Goal: Check status: Check status

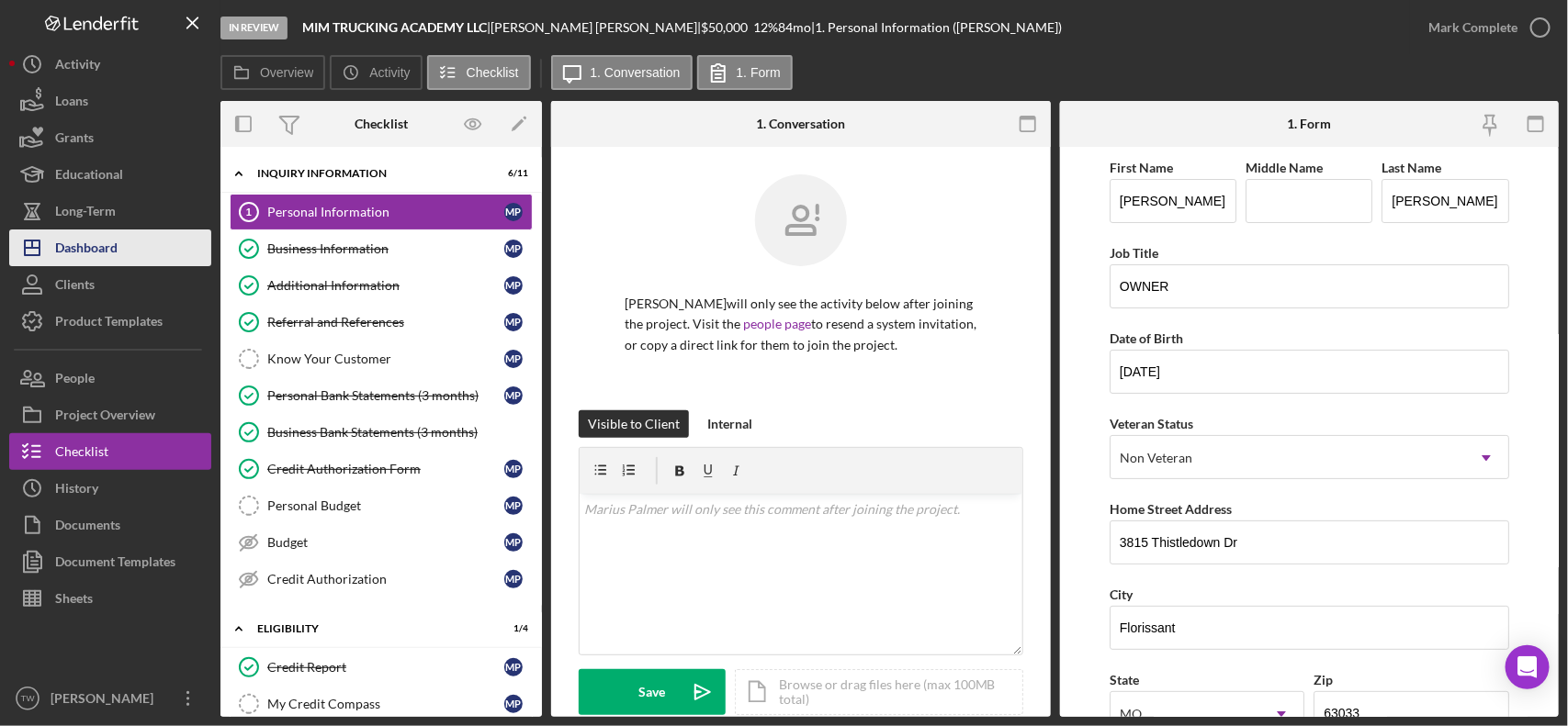
click at [115, 244] on div "Dashboard" at bounding box center [86, 250] width 63 height 41
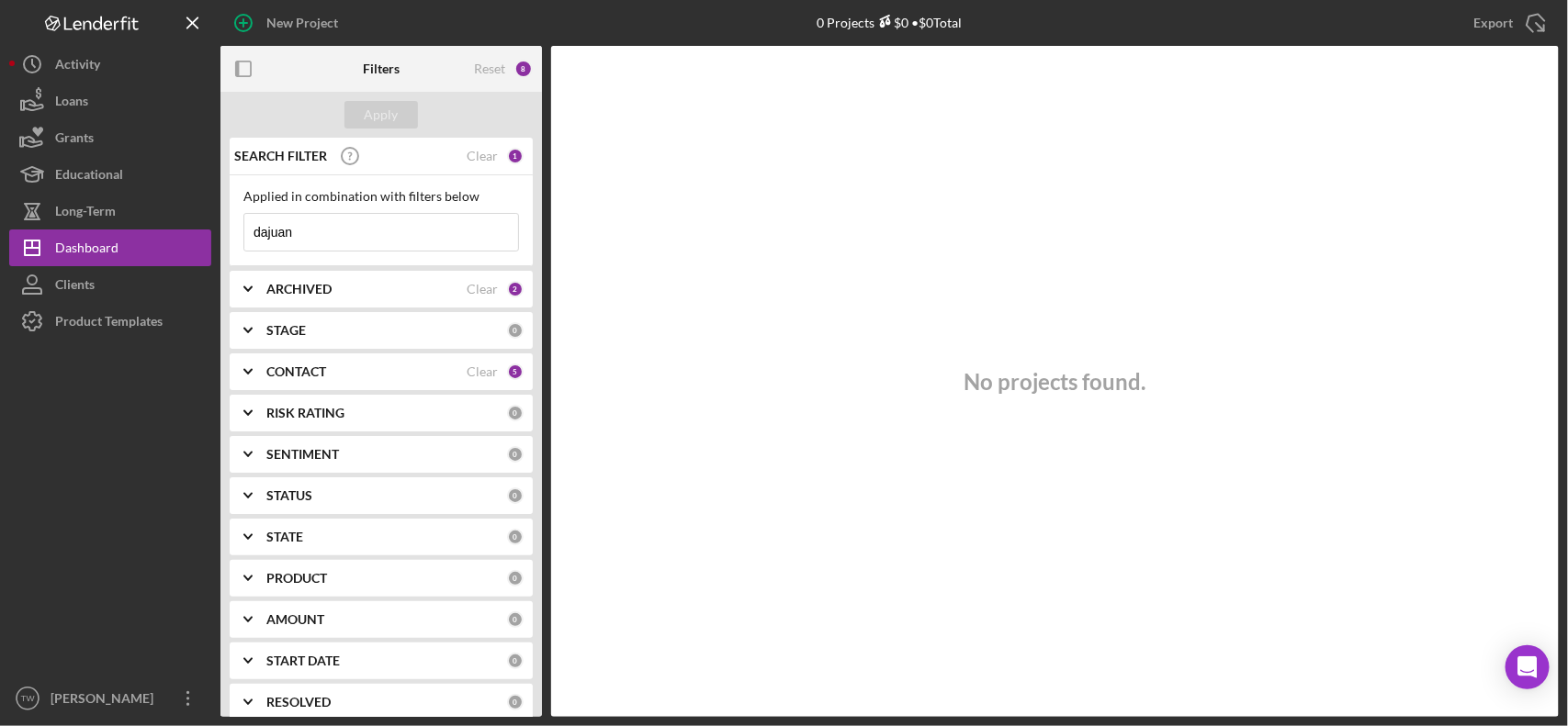
click at [404, 223] on input "dajuan" at bounding box center [381, 232] width 274 height 37
paste input "[PERSON_NAME]"
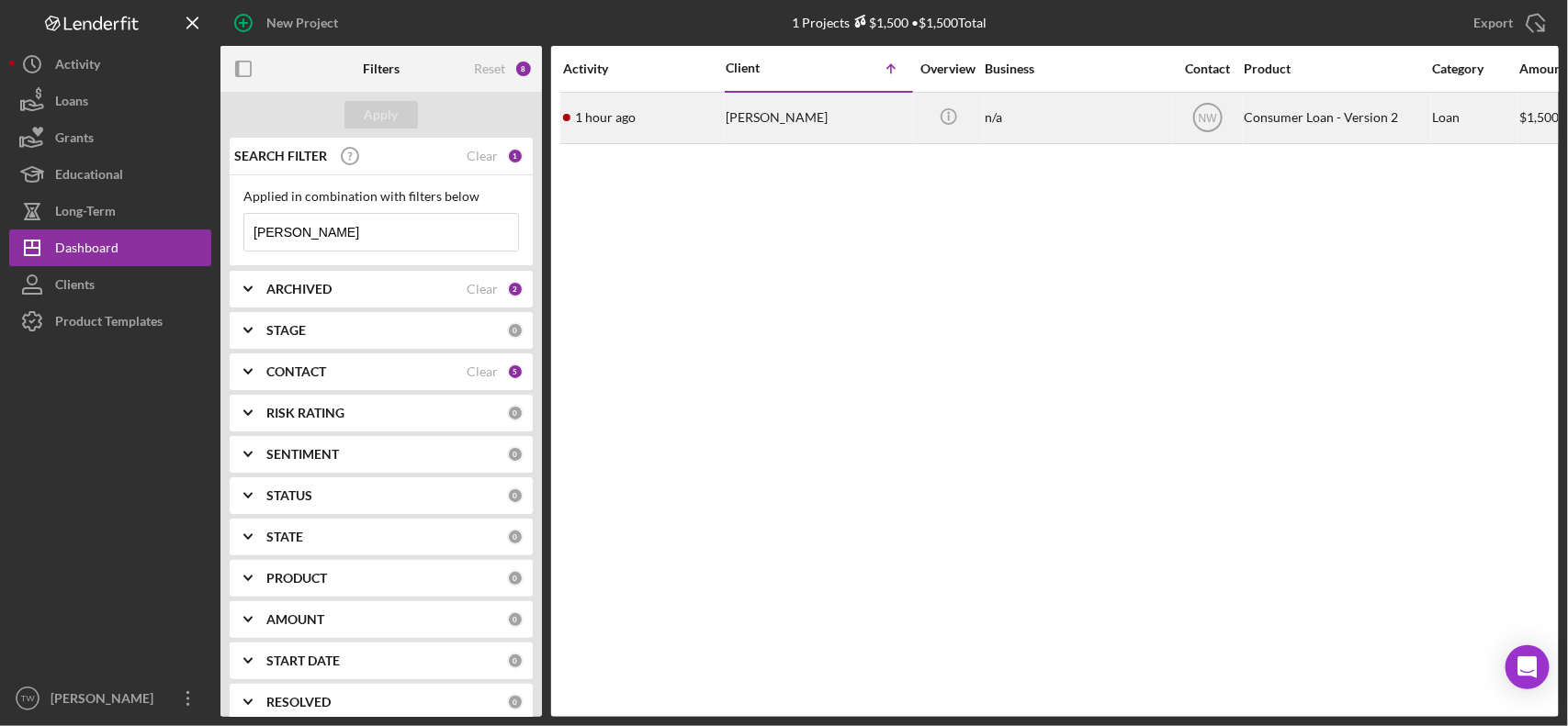
type input "[PERSON_NAME]"
click at [759, 124] on div "[PERSON_NAME]" at bounding box center [818, 118] width 183 height 49
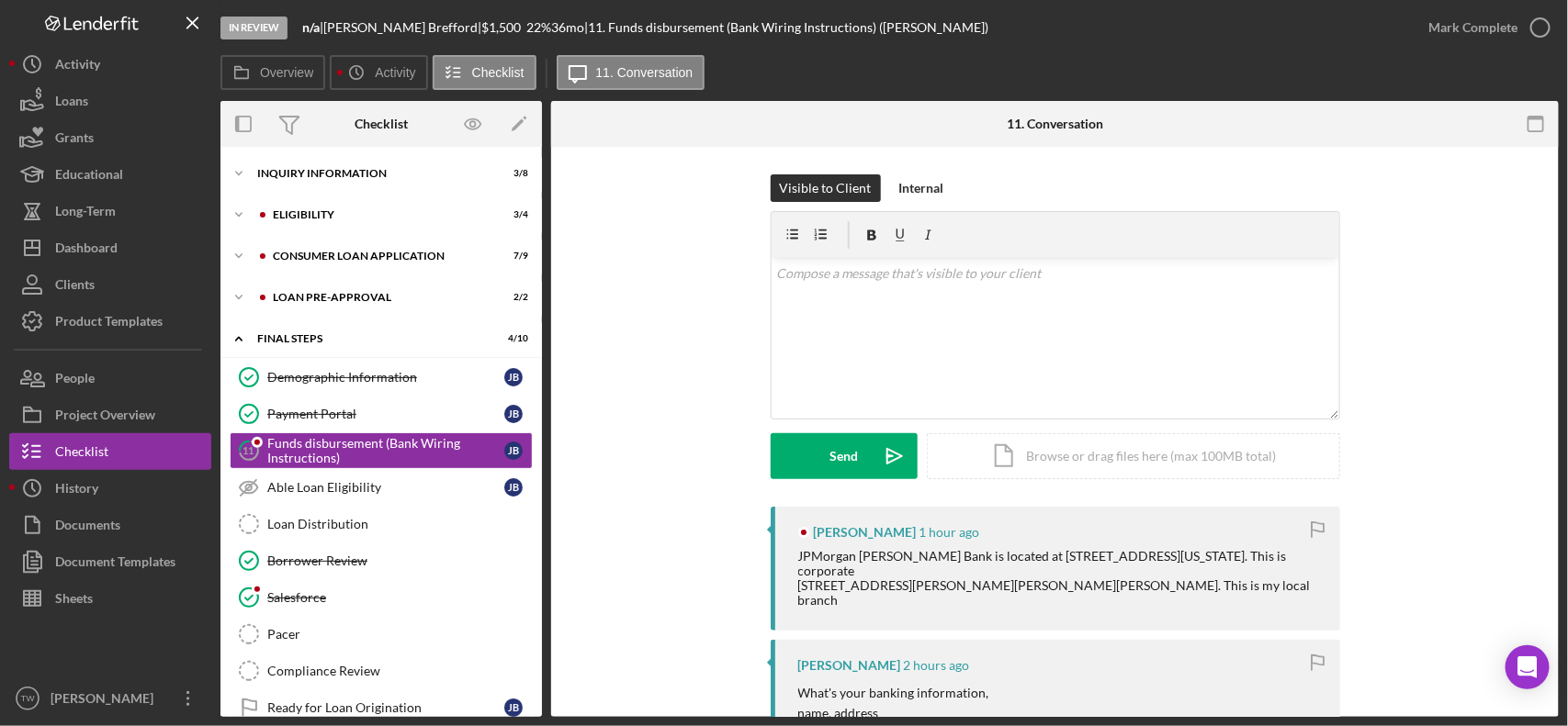
scroll to position [19, 0]
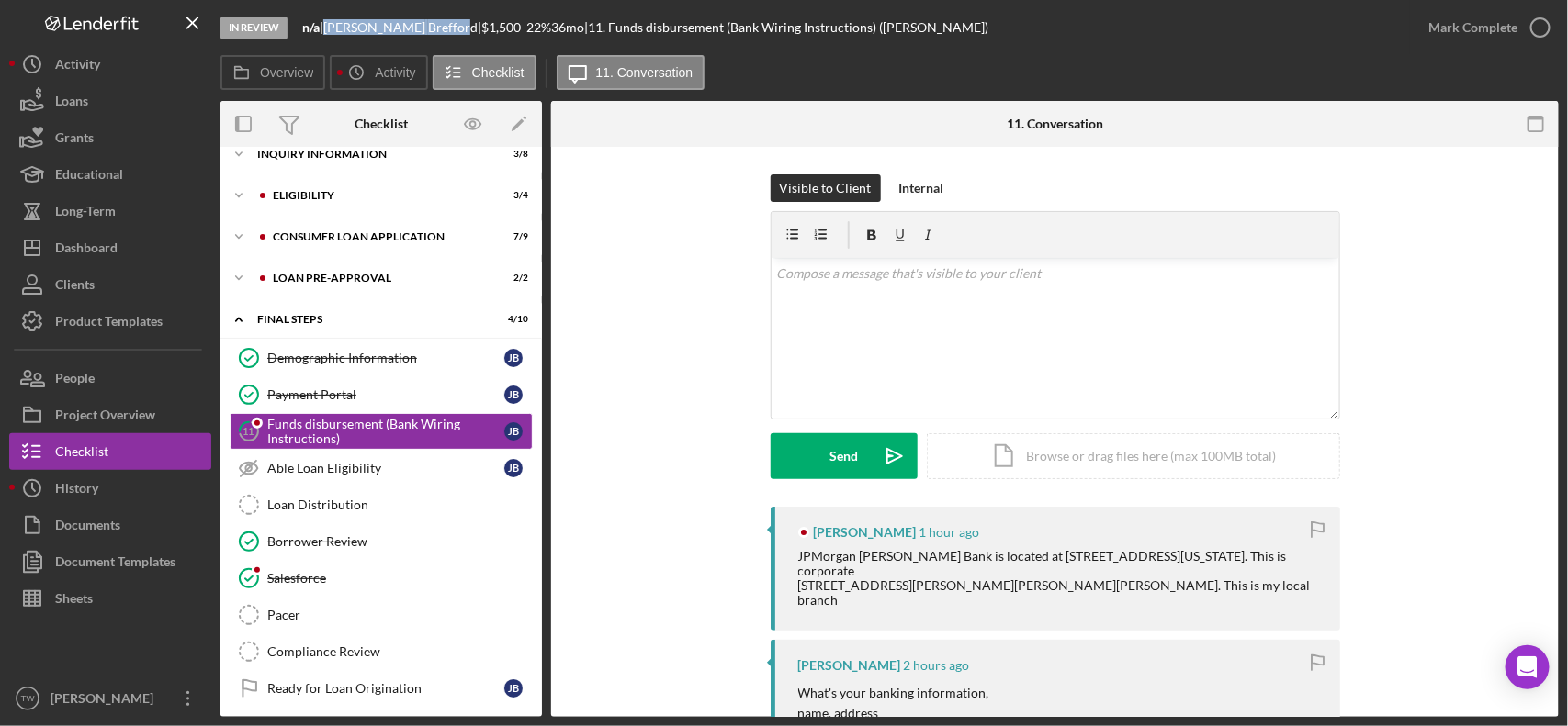
drag, startPoint x: 337, startPoint y: 21, endPoint x: 420, endPoint y: 29, distance: 83.4
click at [420, 29] on div "[PERSON_NAME] |" at bounding box center [402, 27] width 158 height 15
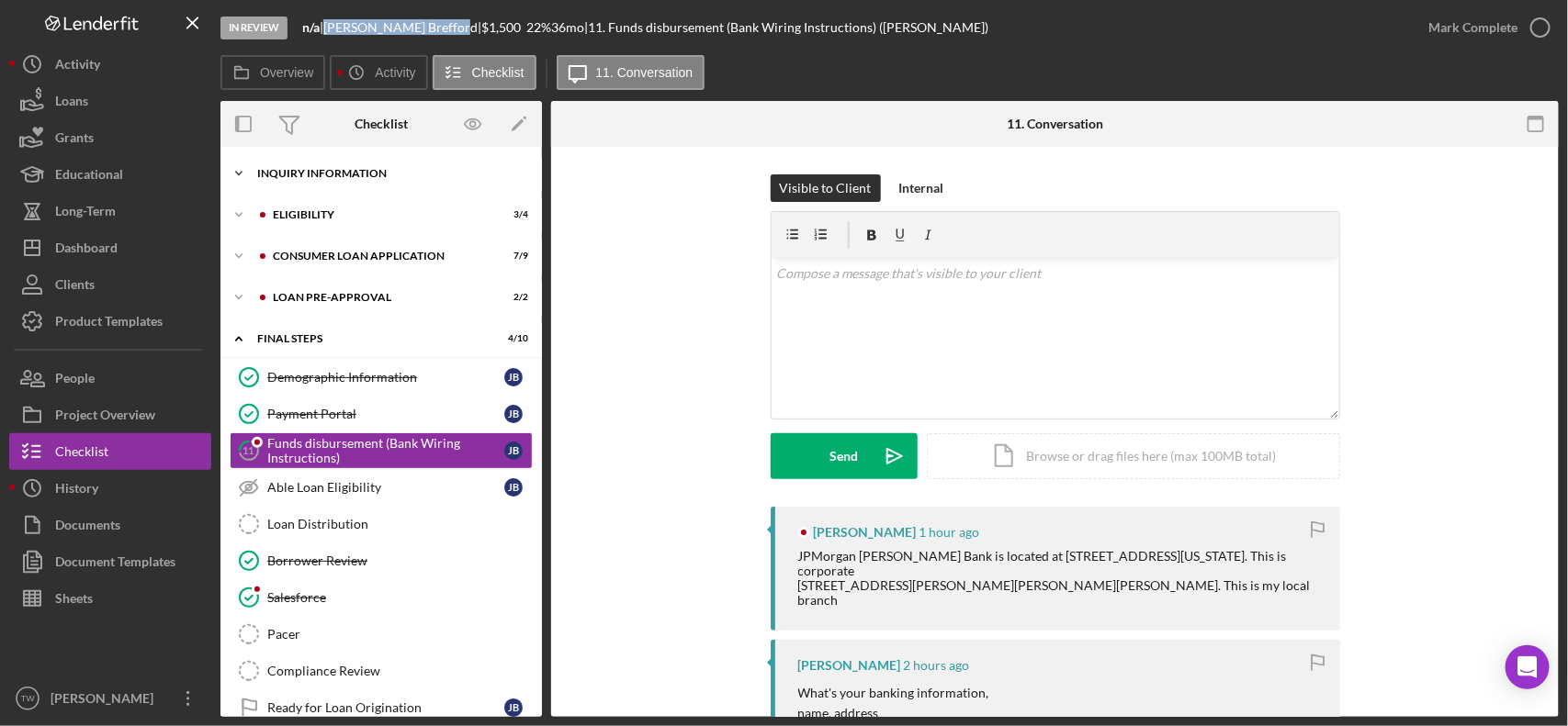
drag, startPoint x: 364, startPoint y: 216, endPoint x: 364, endPoint y: 183, distance: 33.0
click at [364, 216] on div "Eligibility" at bounding box center [378, 214] width 209 height 11
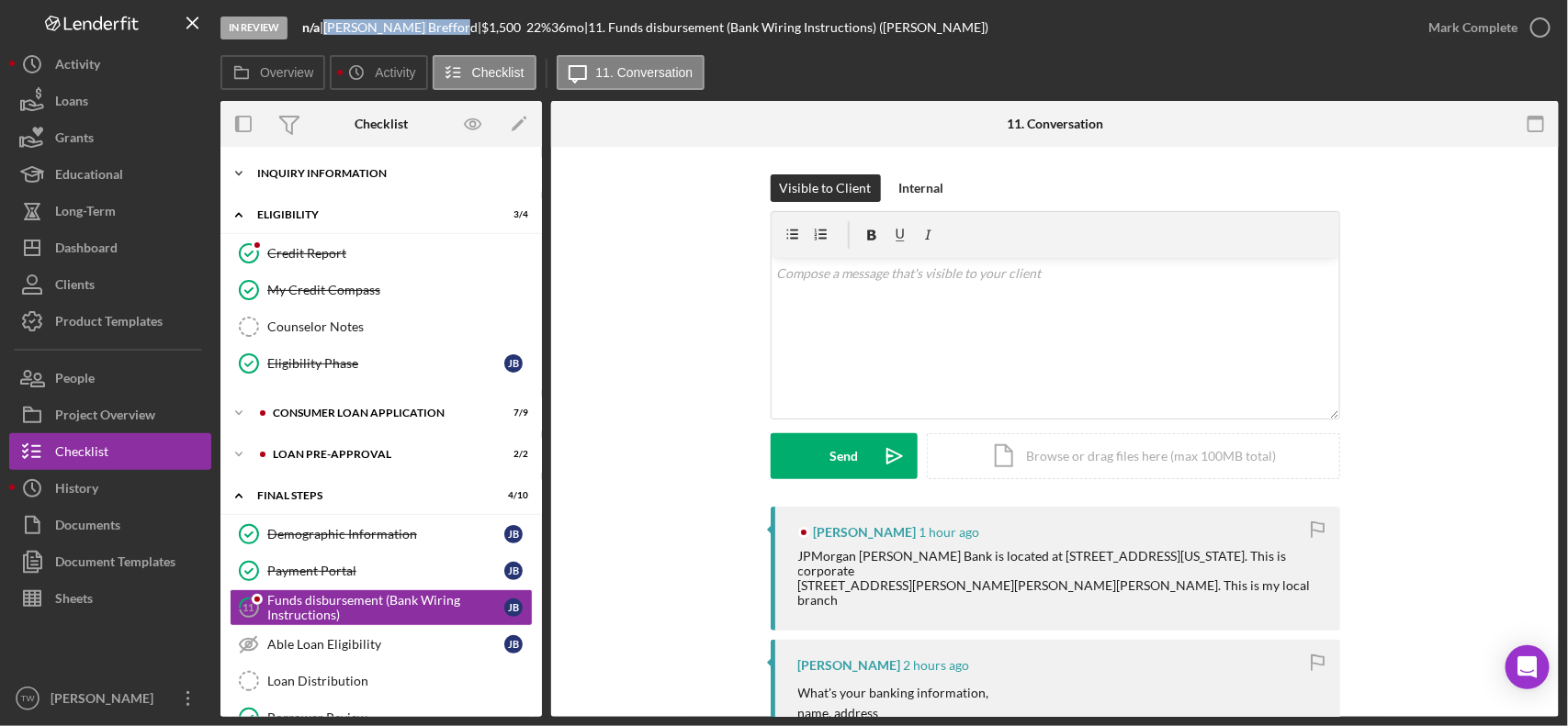
click at [364, 181] on div "Icon/Expander Inquiry Information 3 / 8" at bounding box center [381, 173] width 322 height 37
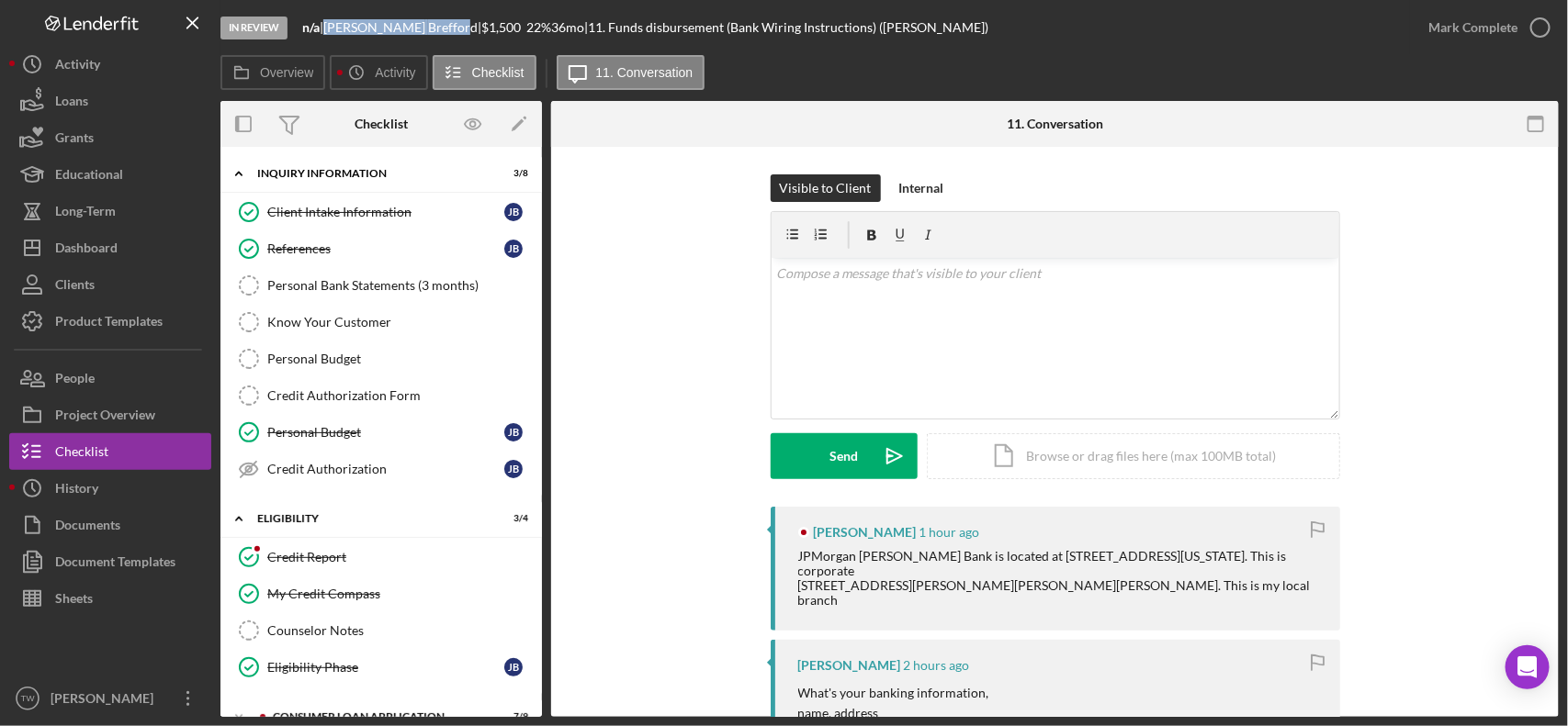
drag, startPoint x: 371, startPoint y: 557, endPoint x: 779, endPoint y: 496, distance: 412.5
click at [375, 557] on div "Credit Report" at bounding box center [399, 557] width 265 height 15
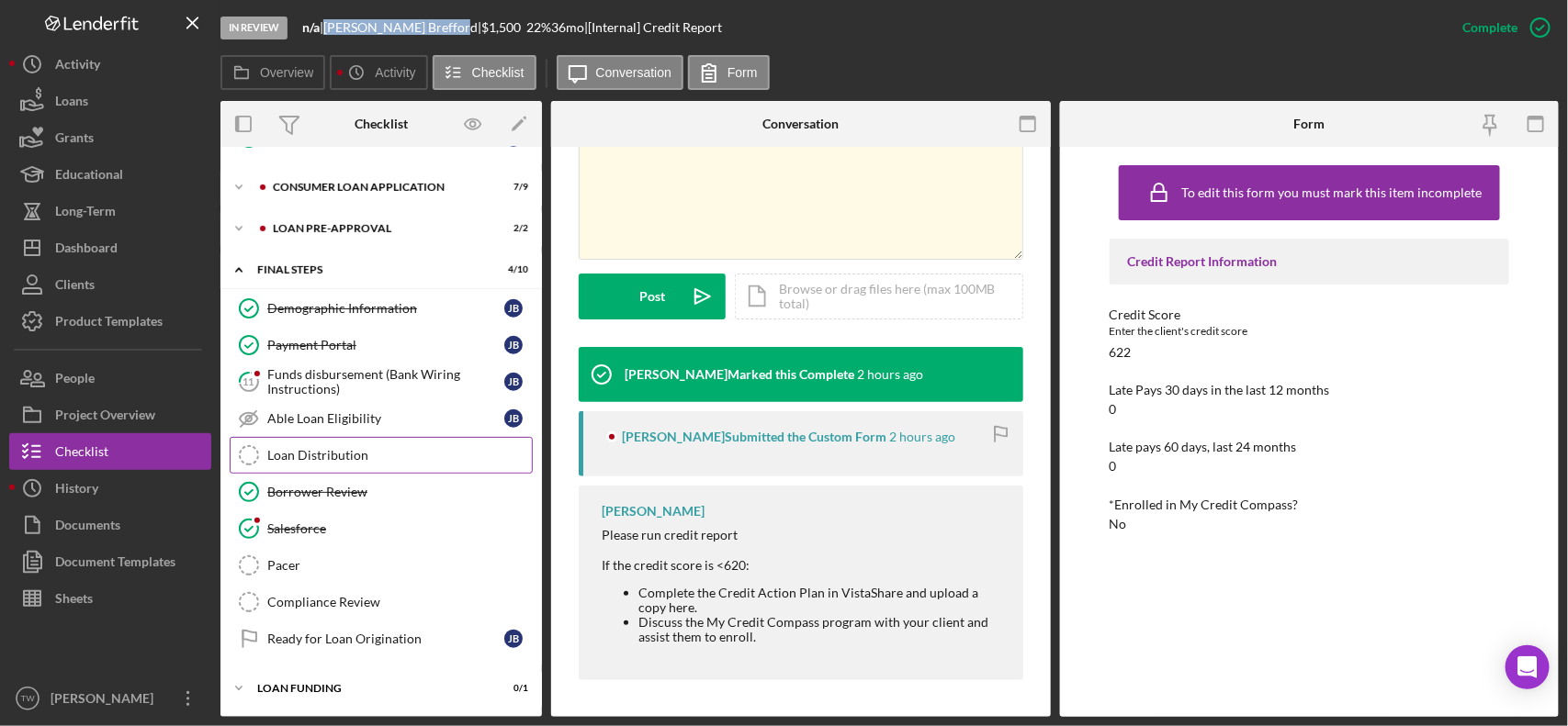
scroll to position [425, 0]
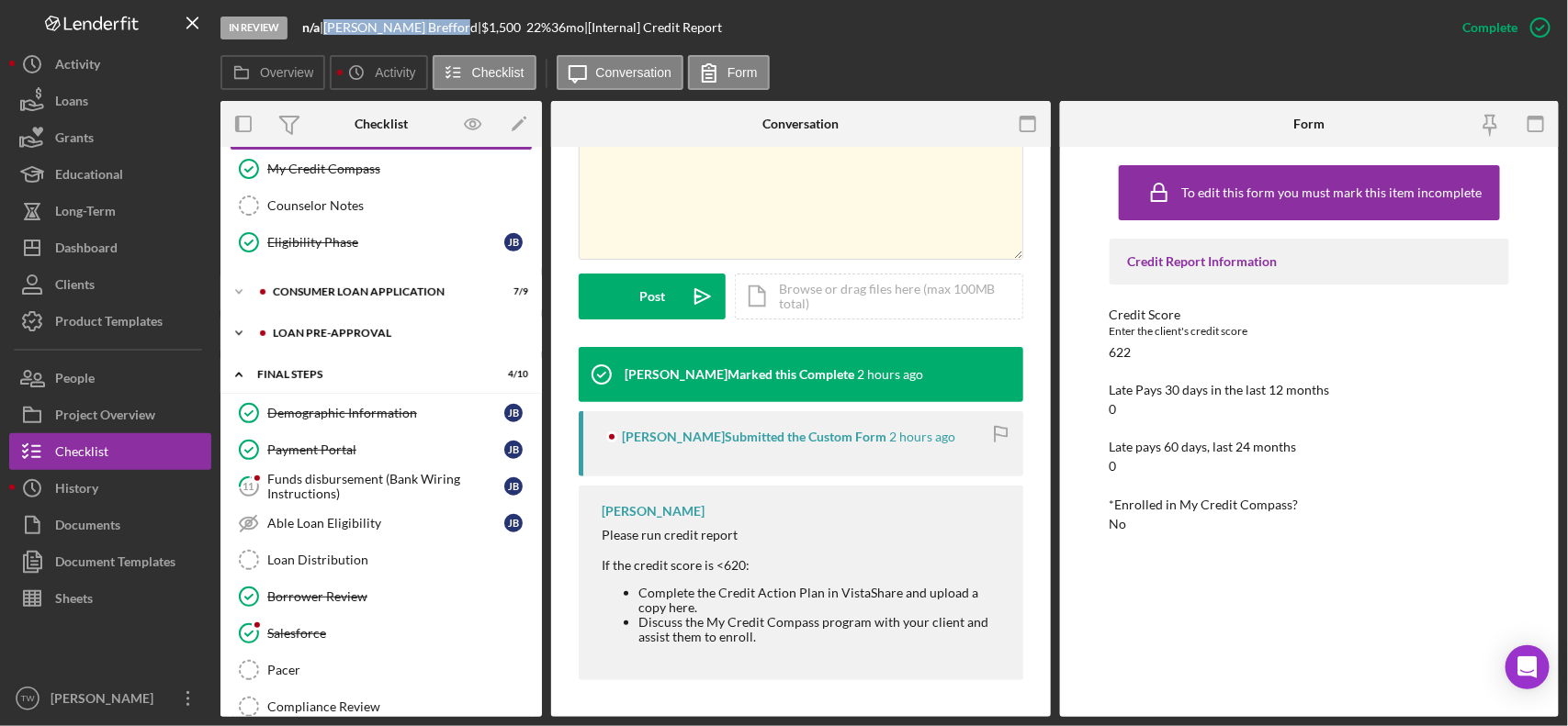
click at [334, 338] on div "Loan Pre-Approval" at bounding box center [395, 333] width 246 height 11
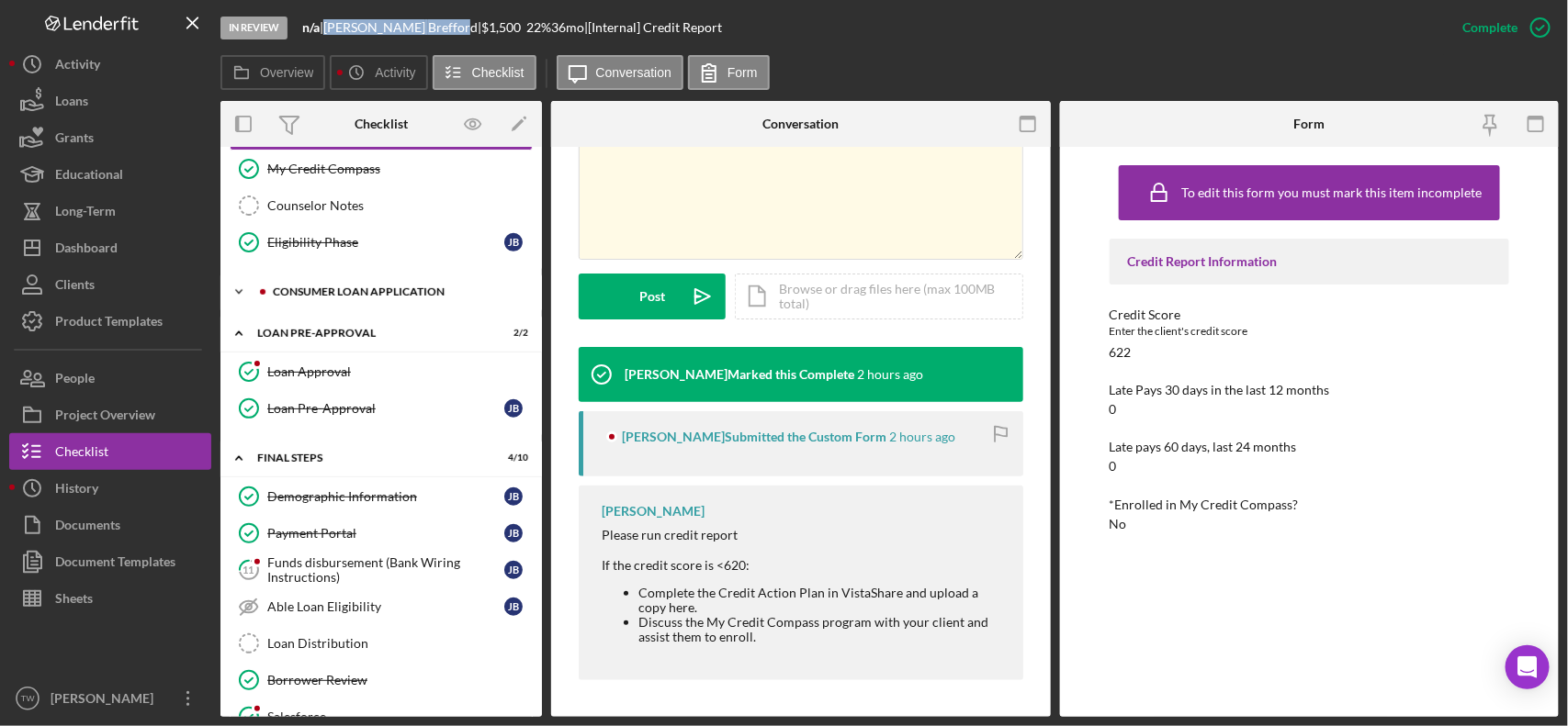
click at [338, 303] on div "Icon/Expander Consumer Loan Application 7 / 9" at bounding box center [381, 292] width 322 height 37
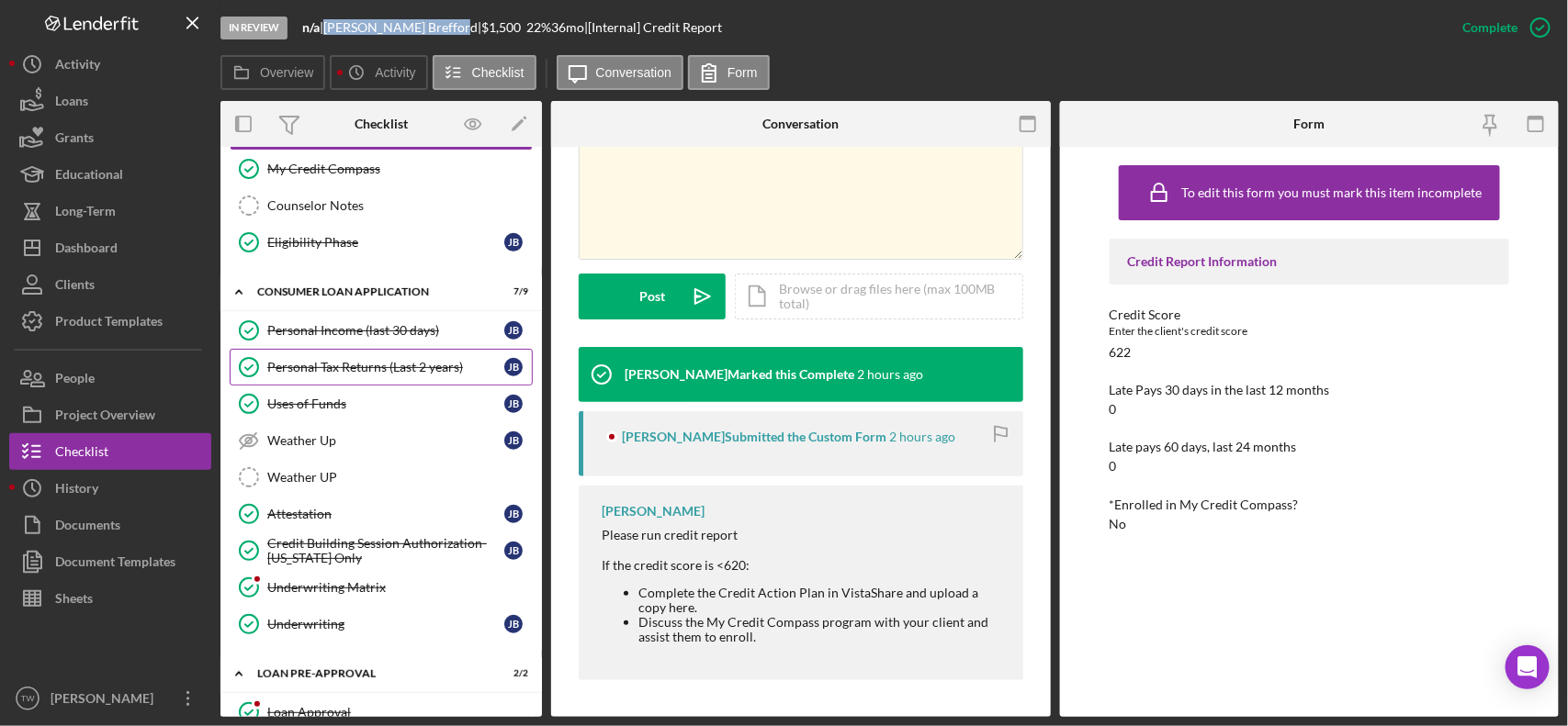
click at [334, 369] on div "Personal Tax Returns (Last 2 years)" at bounding box center [386, 367] width 237 height 15
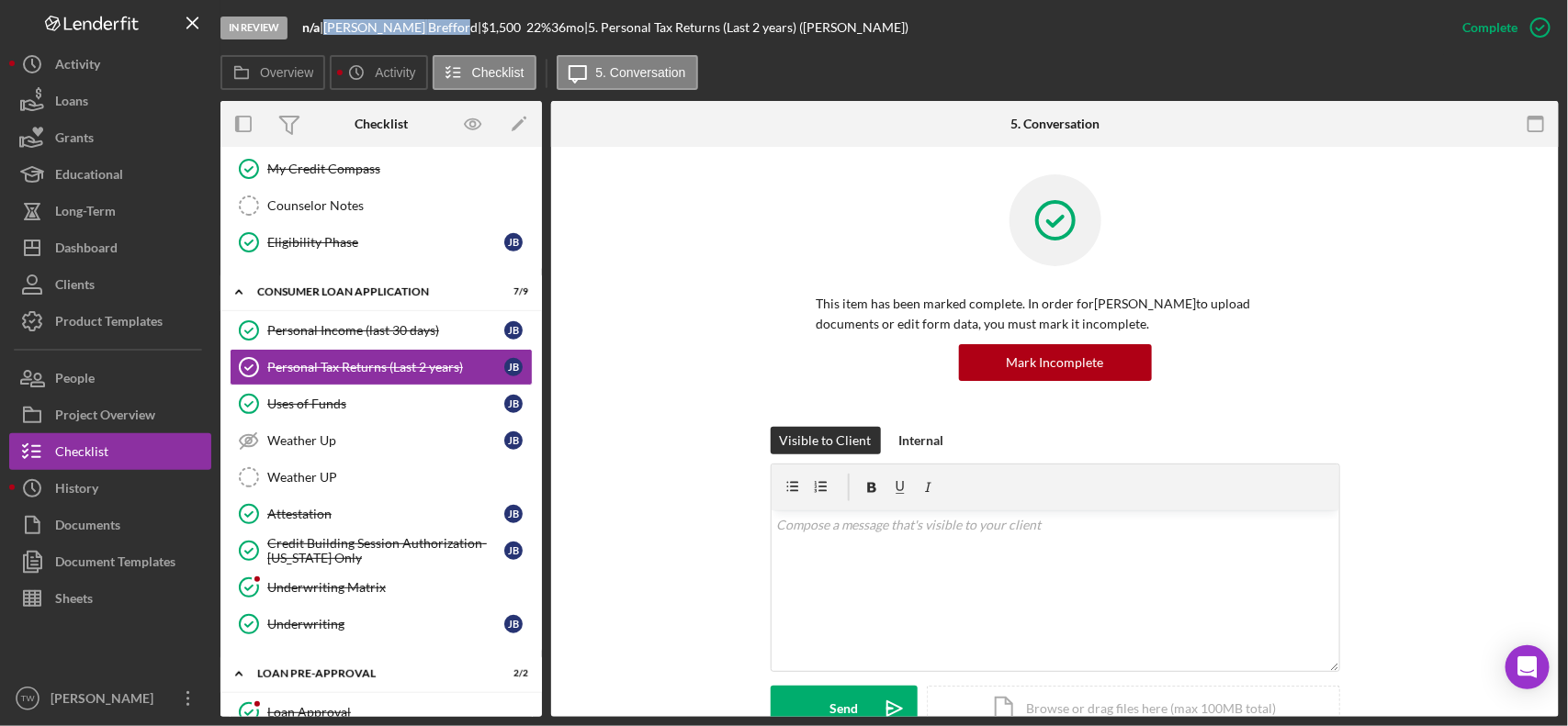
scroll to position [574, 0]
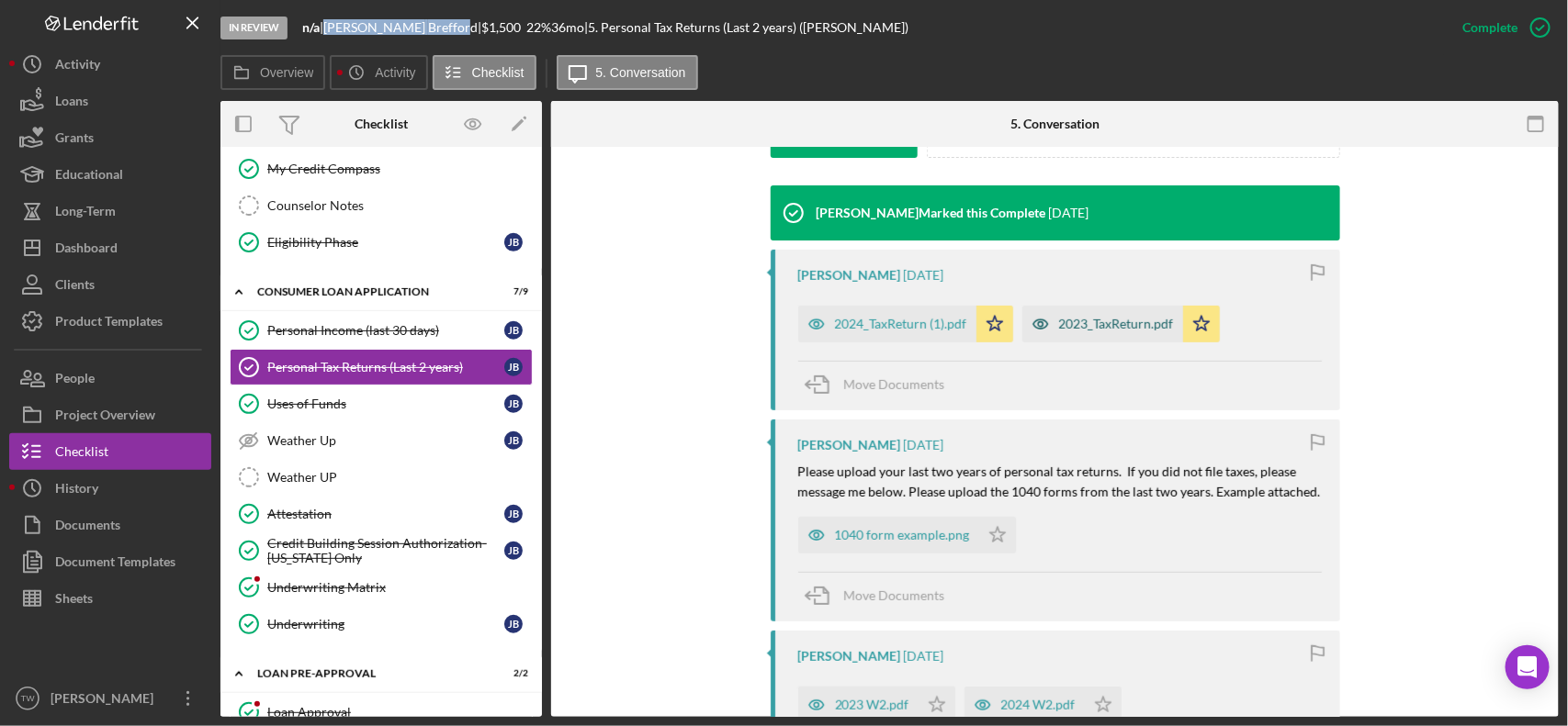
click at [1075, 334] on div "2023_TaxReturn.pdf" at bounding box center [1102, 324] width 160 height 37
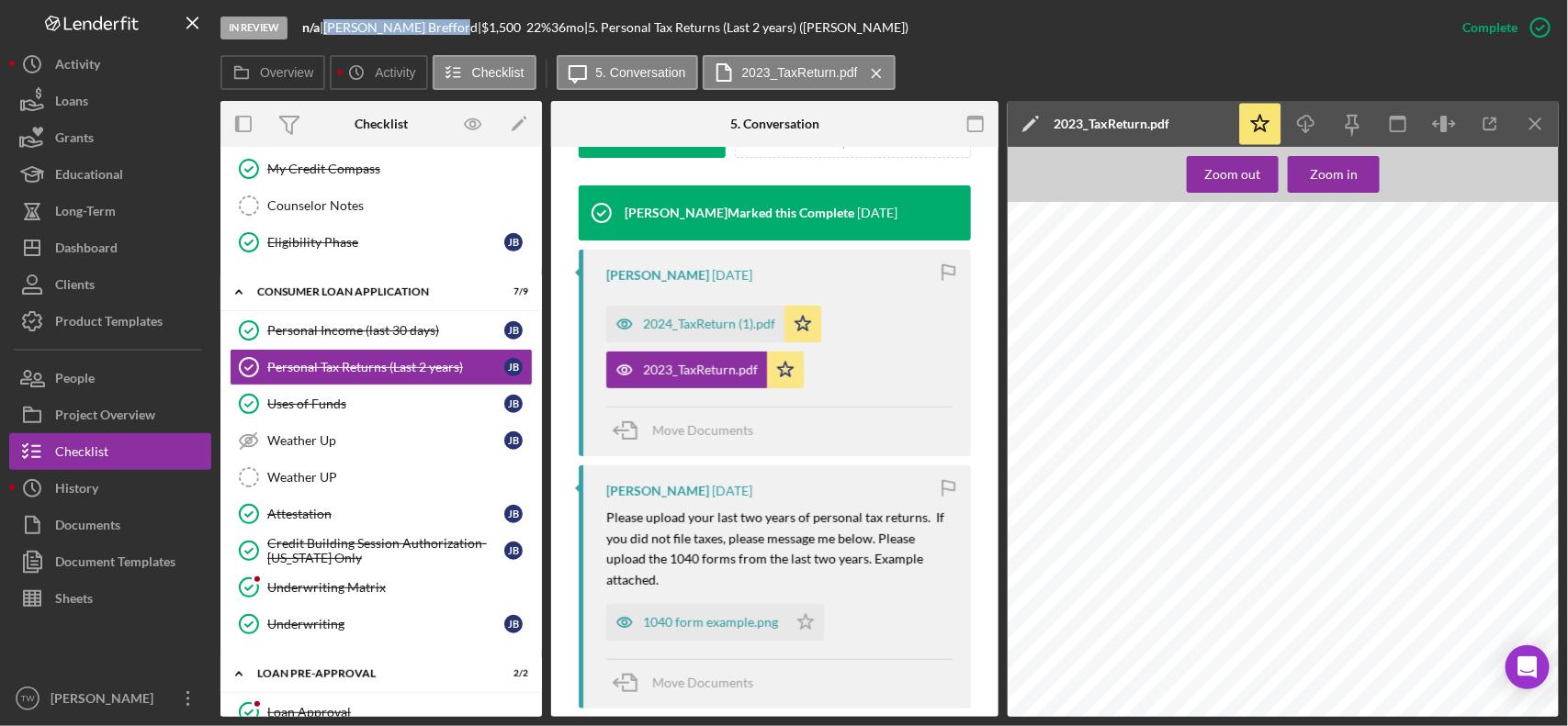
scroll to position [15248, 0]
click at [731, 326] on div "2024_TaxReturn (1).pdf" at bounding box center [709, 324] width 132 height 15
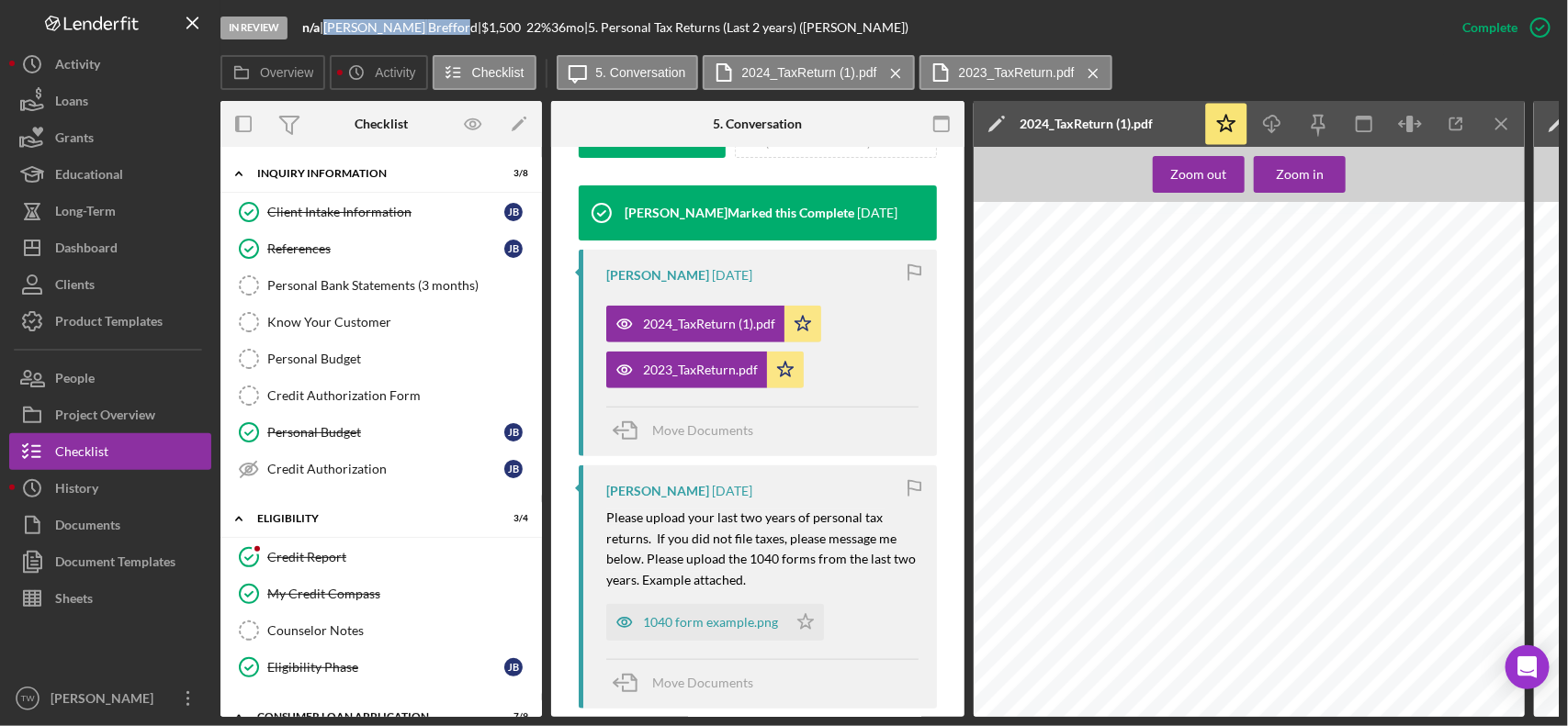
scroll to position [345, 0]
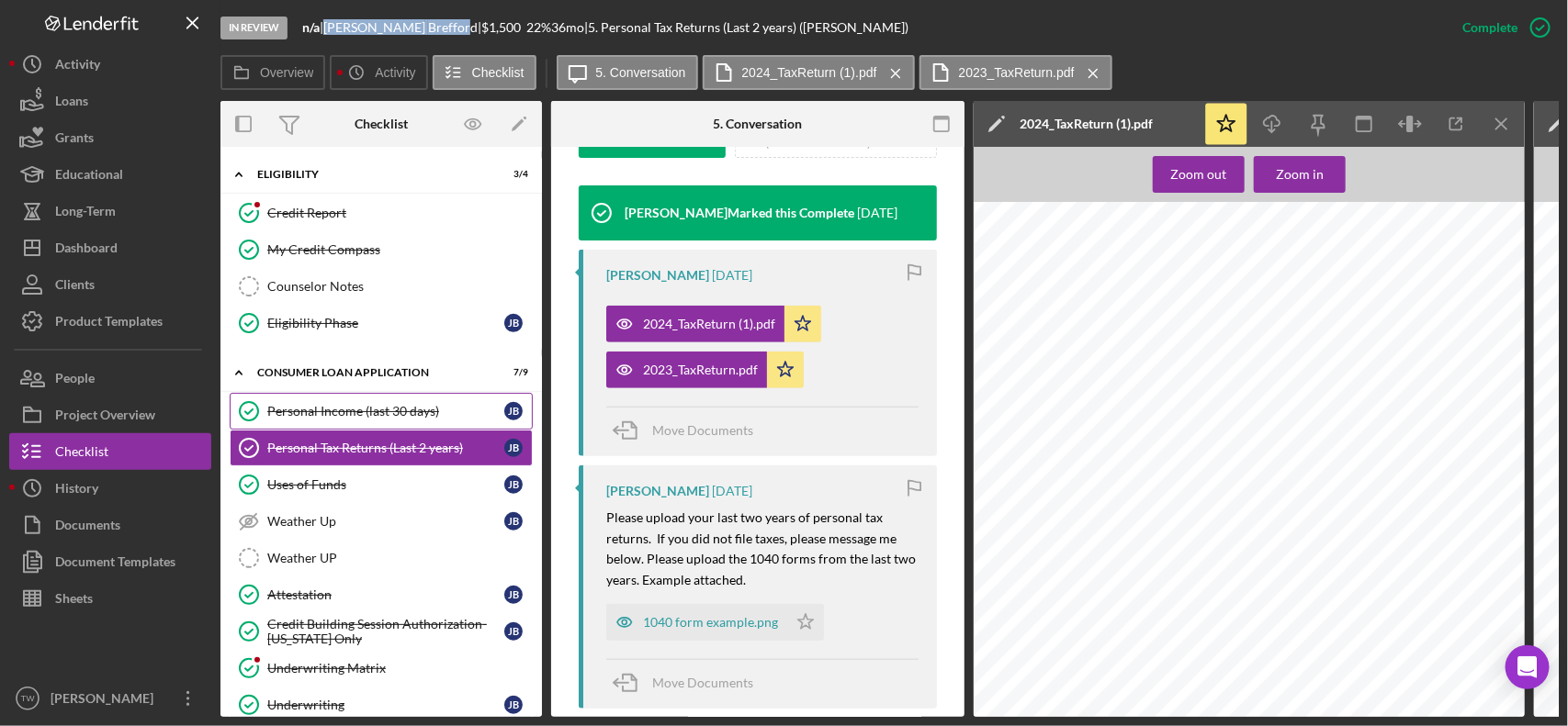
click at [347, 413] on div "Personal Income (last 30 days)" at bounding box center [386, 411] width 237 height 15
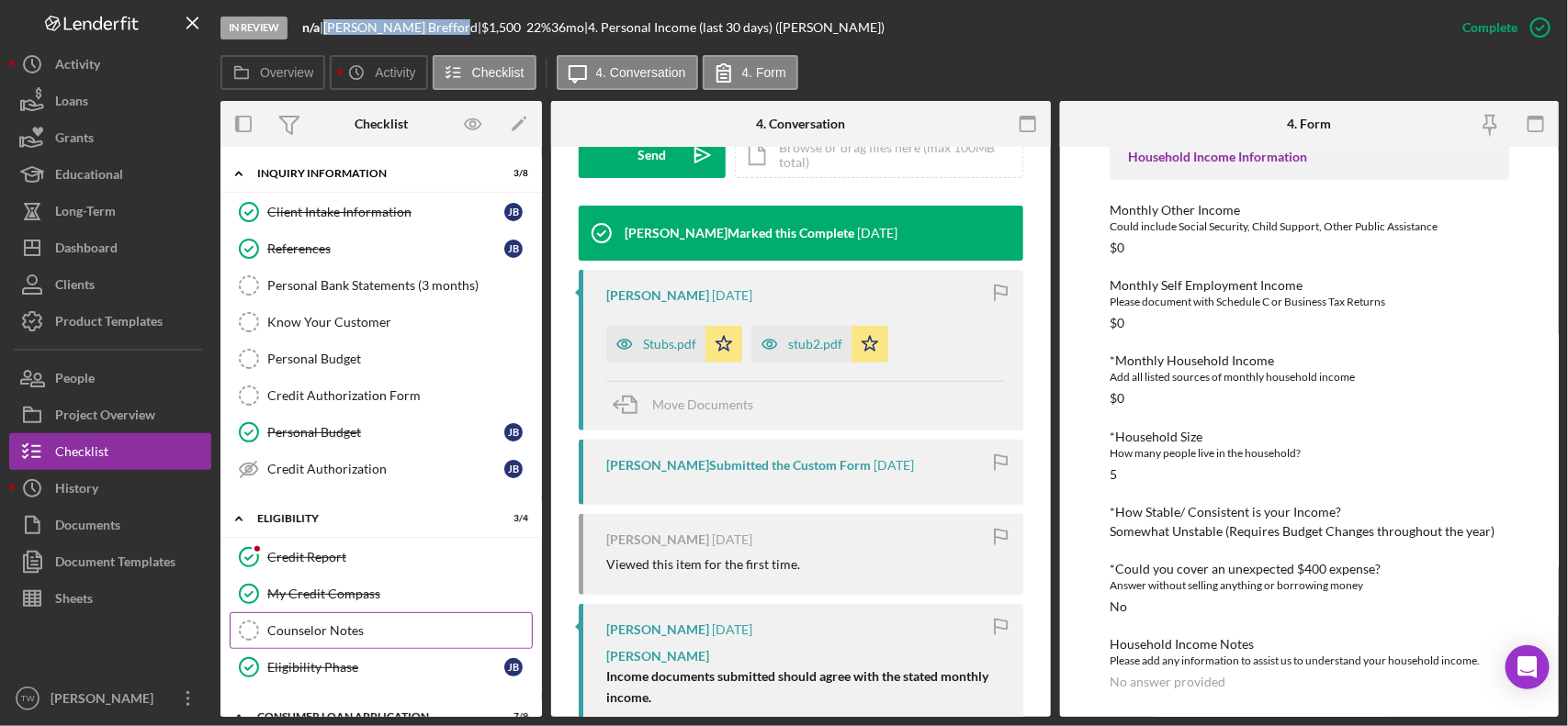
scroll to position [230, 0]
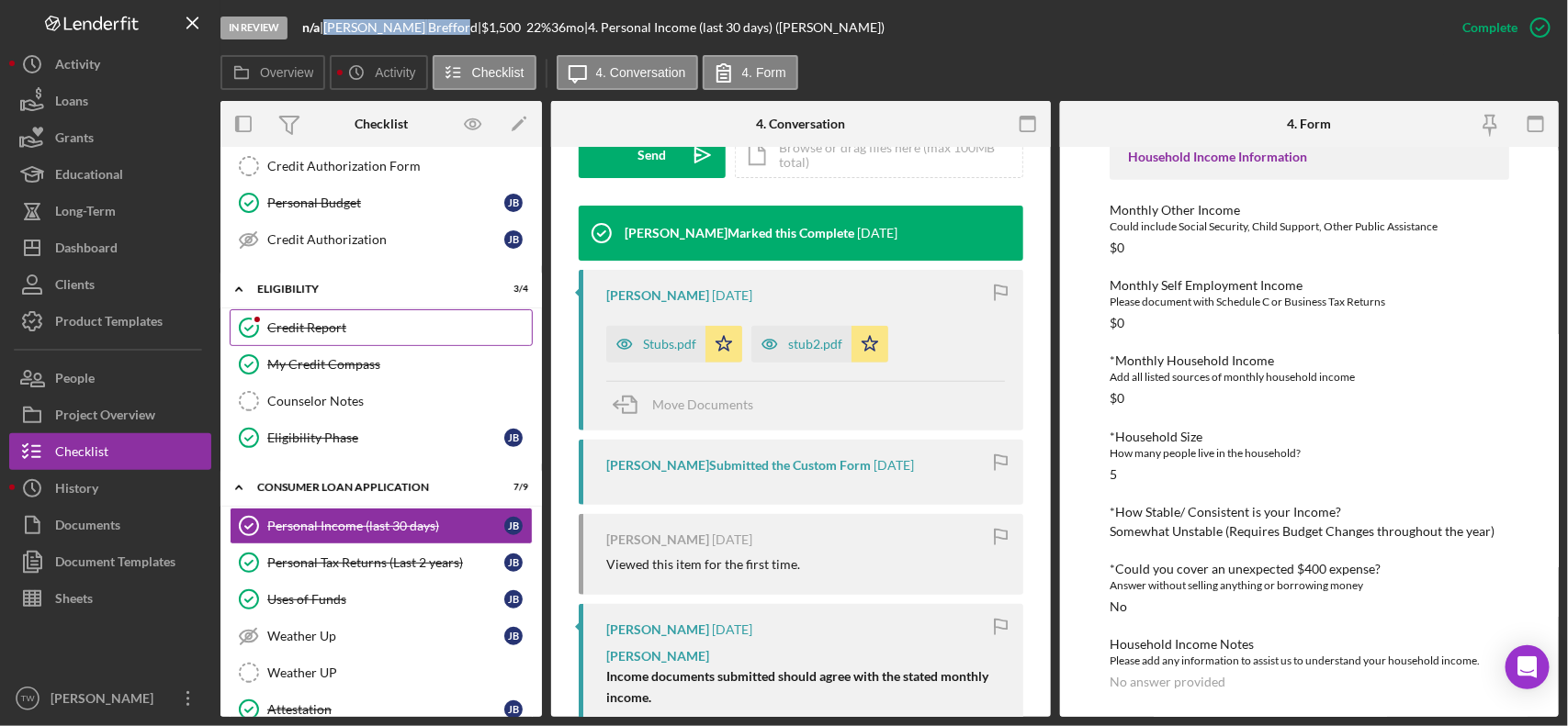
click at [382, 340] on link "Credit Report Credit Report" at bounding box center [382, 328] width 303 height 37
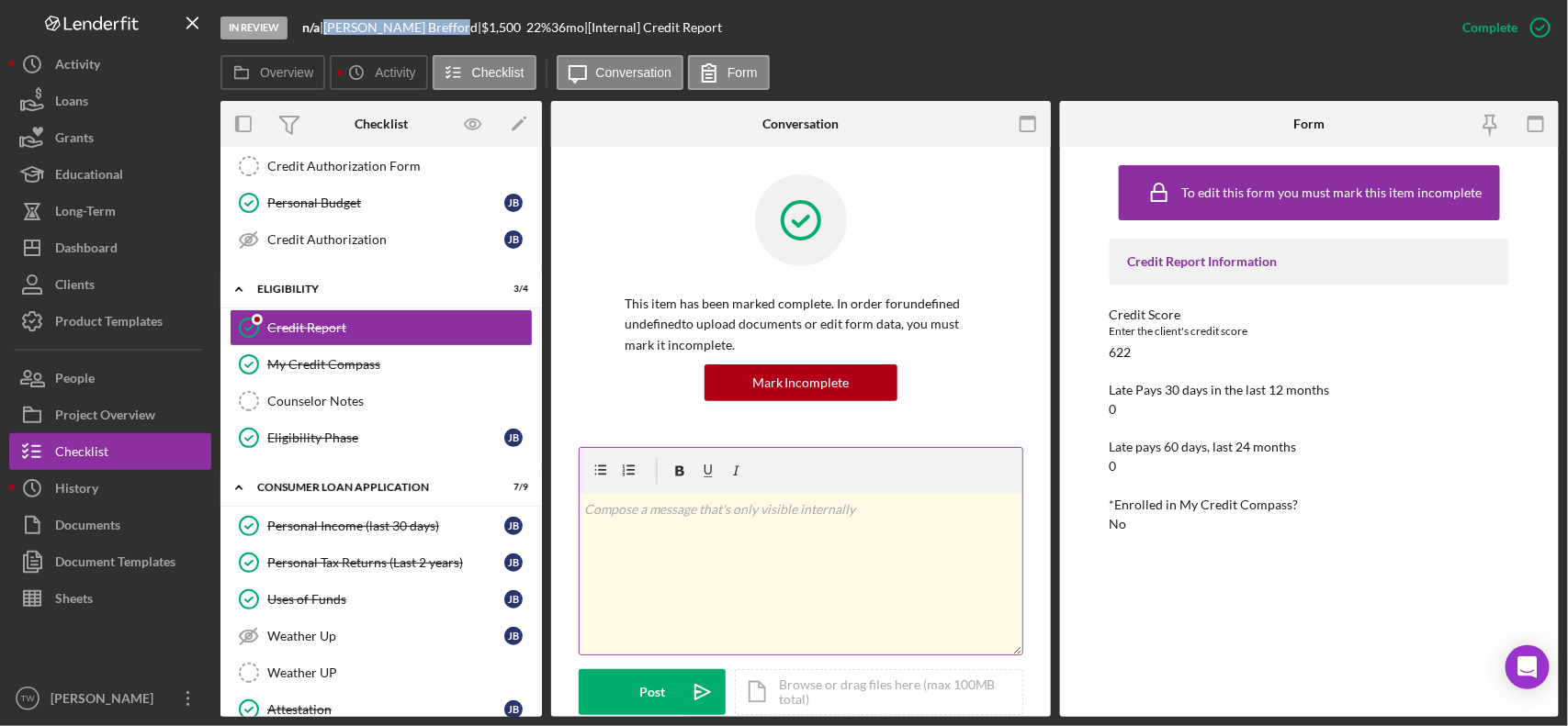
scroll to position [395, 0]
